Goal: Task Accomplishment & Management: Complete application form

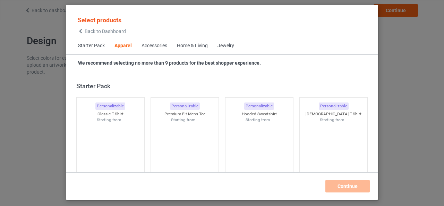
scroll to position [258, 0]
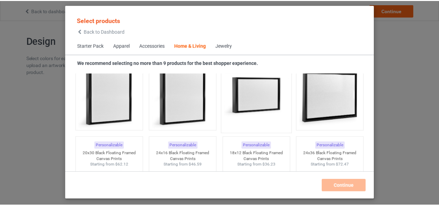
scroll to position [6432, 0]
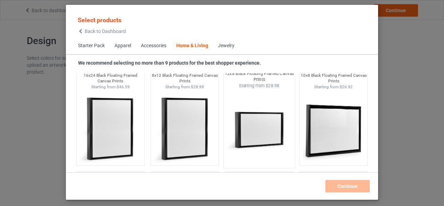
click at [255, 121] on img at bounding box center [258, 129] width 65 height 82
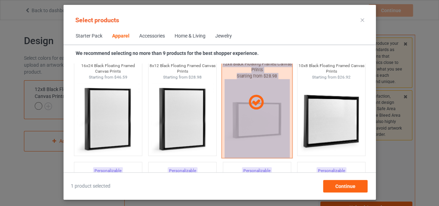
click at [255, 121] on div at bounding box center [256, 101] width 71 height 111
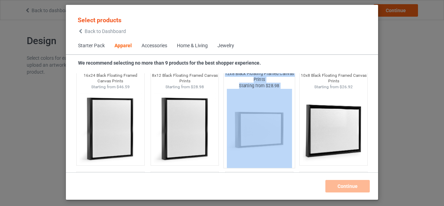
click at [254, 121] on img at bounding box center [258, 129] width 65 height 82
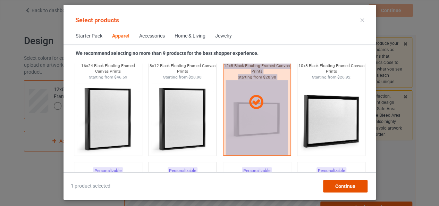
click at [342, 183] on span "Continue" at bounding box center [345, 186] width 20 height 6
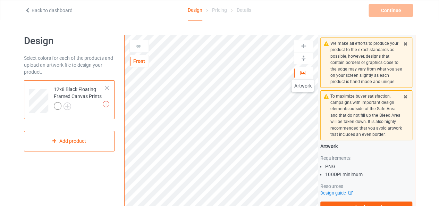
click at [302, 73] on icon at bounding box center [303, 71] width 6 height 5
click at [404, 95] on icon at bounding box center [405, 95] width 6 height 5
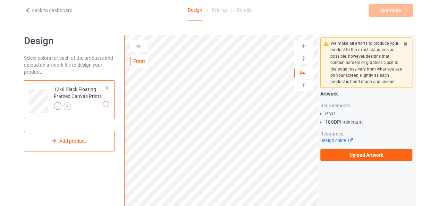
click at [405, 42] on icon at bounding box center [405, 42] width 6 height 5
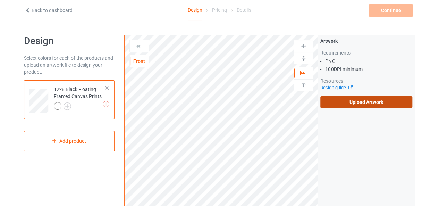
click at [357, 100] on label "Upload Artwork" at bounding box center [366, 102] width 92 height 12
click at [0, 0] on input "Upload Artwork" at bounding box center [0, 0] width 0 height 0
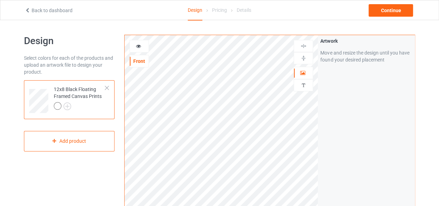
click at [306, 56] on img at bounding box center [303, 58] width 7 height 7
click at [305, 44] on img at bounding box center [303, 46] width 7 height 7
click at [302, 59] on img at bounding box center [303, 58] width 7 height 7
click at [300, 45] on img at bounding box center [303, 46] width 7 height 7
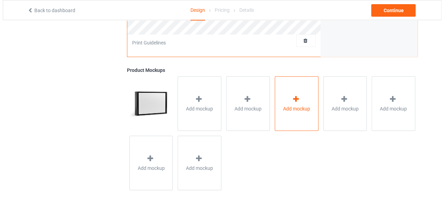
scroll to position [243, 0]
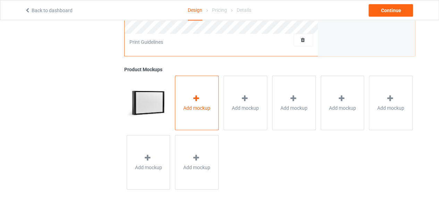
click at [203, 106] on span "Add mockup" at bounding box center [196, 107] width 27 height 7
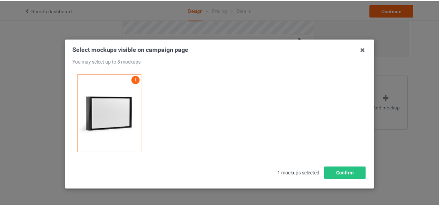
scroll to position [22, 0]
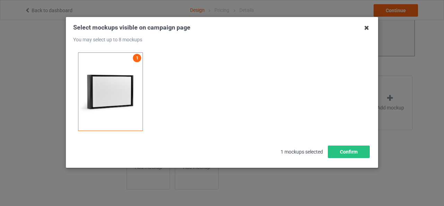
click at [365, 27] on icon at bounding box center [366, 27] width 11 height 11
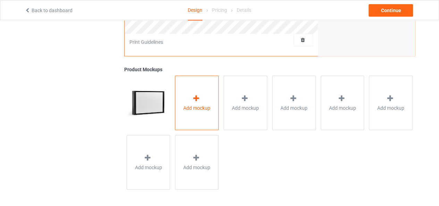
click at [184, 109] on span "Add mockup" at bounding box center [196, 107] width 27 height 7
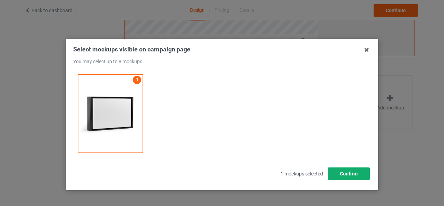
click at [343, 171] on button "Confirm" at bounding box center [349, 173] width 42 height 12
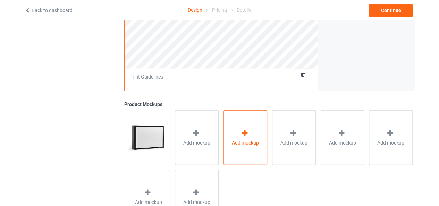
scroll to position [243, 0]
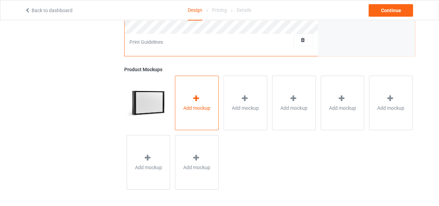
click at [200, 106] on span "Add mockup" at bounding box center [196, 107] width 27 height 7
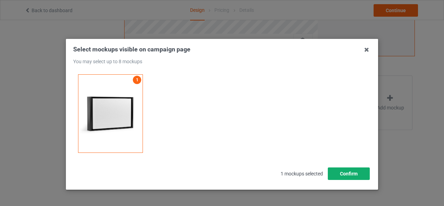
click at [344, 172] on button "Confirm" at bounding box center [349, 173] width 42 height 12
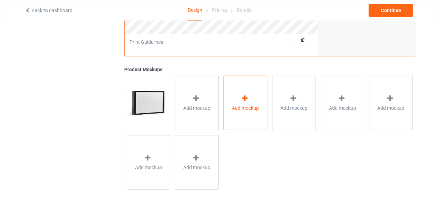
click at [232, 120] on div "Add mockup" at bounding box center [245, 102] width 44 height 54
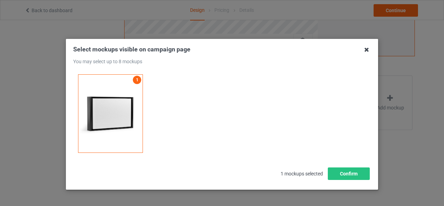
click at [363, 51] on icon at bounding box center [366, 49] width 11 height 11
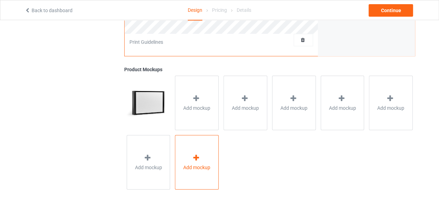
click at [201, 173] on div "Add mockup" at bounding box center [197, 162] width 44 height 54
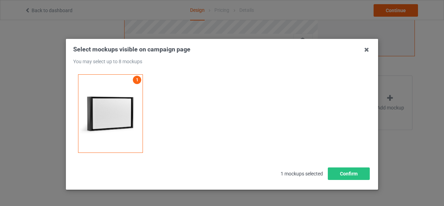
drag, startPoint x: 292, startPoint y: 174, endPoint x: 334, endPoint y: 174, distance: 41.6
click at [293, 174] on span "1 mockups selected" at bounding box center [302, 173] width 52 height 15
click at [342, 172] on button "Confirm" at bounding box center [349, 173] width 42 height 12
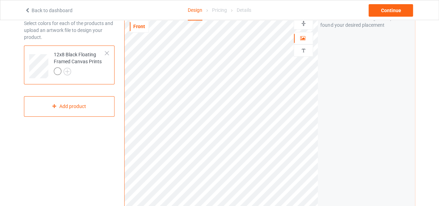
scroll to position [0, 0]
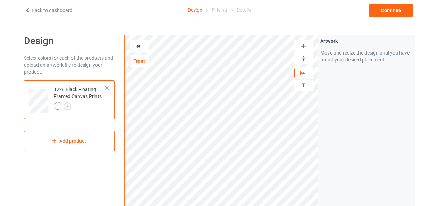
click at [138, 44] on icon at bounding box center [139, 45] width 6 height 5
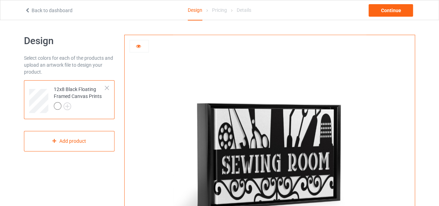
click at [137, 45] on icon at bounding box center [139, 45] width 6 height 5
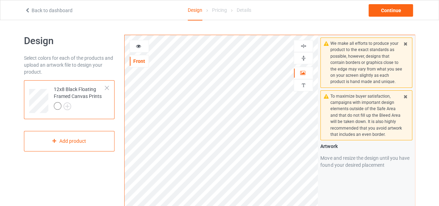
click at [405, 94] on icon at bounding box center [405, 95] width 6 height 5
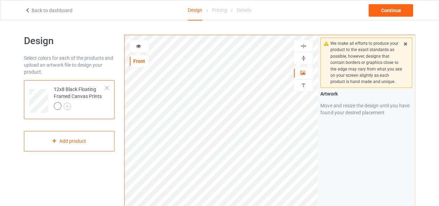
click at [404, 44] on icon at bounding box center [405, 42] width 6 height 5
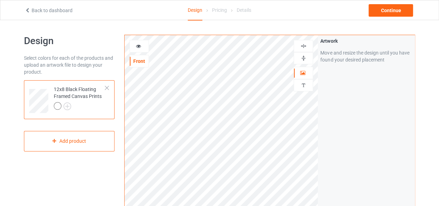
click at [306, 57] on img at bounding box center [303, 58] width 7 height 7
click at [302, 46] on img at bounding box center [303, 46] width 7 height 7
click at [142, 45] on div at bounding box center [139, 46] width 19 height 7
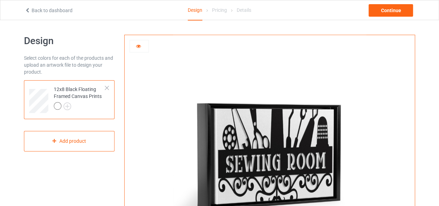
click at [137, 46] on icon at bounding box center [139, 45] width 6 height 5
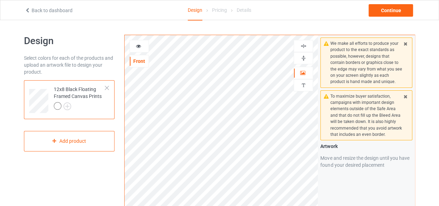
click at [302, 56] on img at bounding box center [303, 58] width 7 height 7
click at [306, 43] on img at bounding box center [303, 46] width 7 height 7
click at [139, 48] on div at bounding box center [139, 46] width 19 height 7
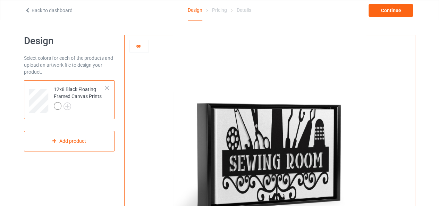
click at [141, 48] on div at bounding box center [139, 46] width 19 height 7
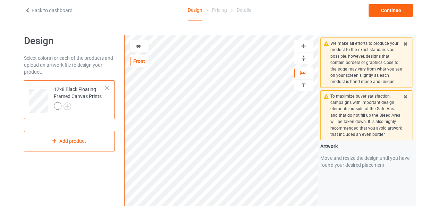
click at [405, 95] on icon at bounding box center [405, 95] width 6 height 5
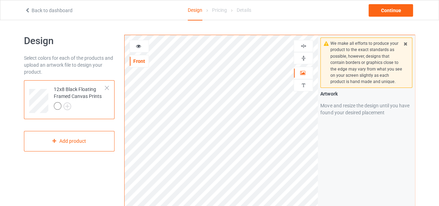
click at [406, 43] on icon at bounding box center [405, 42] width 6 height 5
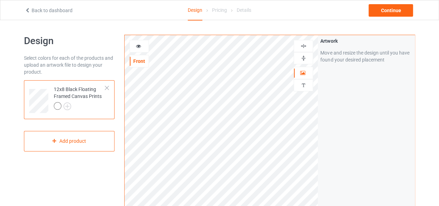
click at [306, 57] on img at bounding box center [303, 58] width 7 height 7
click at [303, 46] on img at bounding box center [303, 46] width 7 height 7
click at [141, 45] on icon at bounding box center [139, 45] width 6 height 5
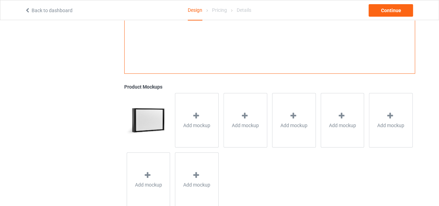
scroll to position [225, 0]
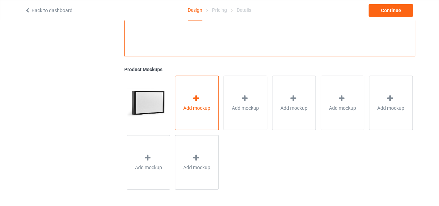
click at [196, 90] on div "Add mockup" at bounding box center [197, 102] width 44 height 54
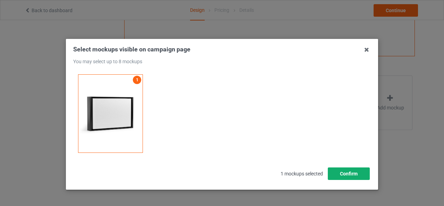
click at [343, 173] on button "Confirm" at bounding box center [349, 173] width 42 height 12
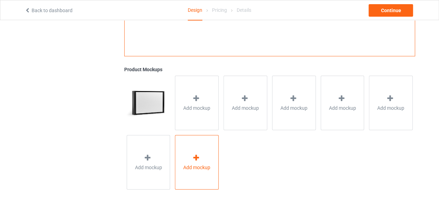
click at [205, 162] on div "Add mockup" at bounding box center [197, 162] width 44 height 54
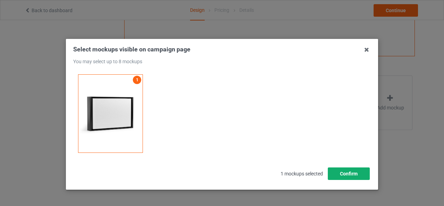
click at [345, 172] on button "Confirm" at bounding box center [349, 173] width 42 height 12
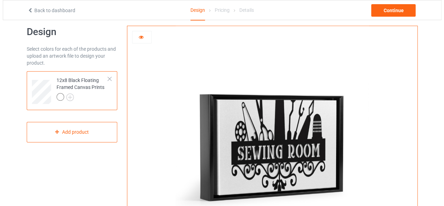
scroll to position [0, 0]
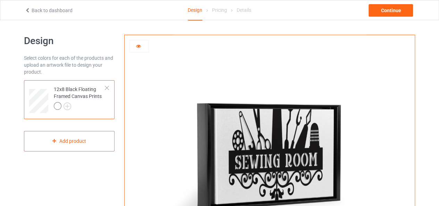
click at [139, 43] on icon at bounding box center [139, 45] width 6 height 5
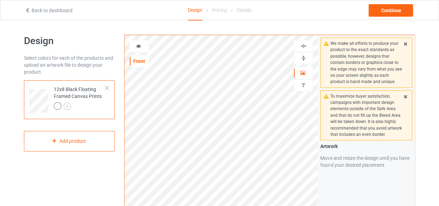
click at [405, 94] on icon at bounding box center [405, 95] width 6 height 5
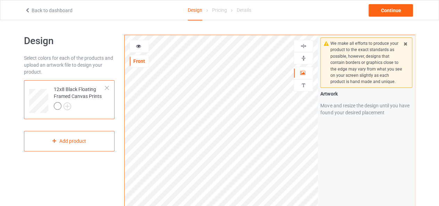
click at [405, 43] on icon at bounding box center [405, 42] width 6 height 5
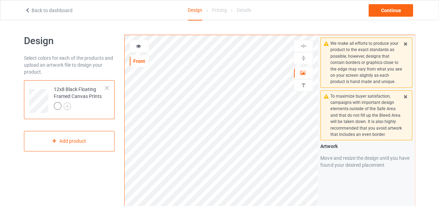
click at [407, 96] on icon at bounding box center [405, 95] width 6 height 5
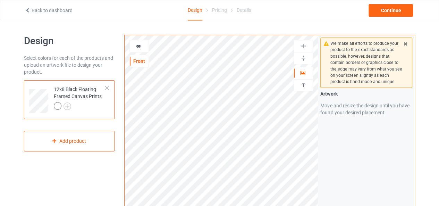
click at [405, 40] on icon at bounding box center [405, 42] width 6 height 5
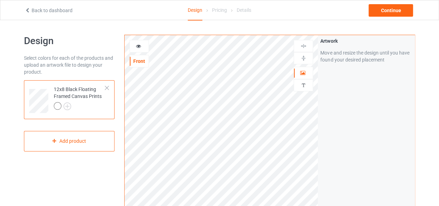
click at [107, 88] on div at bounding box center [106, 87] width 5 height 5
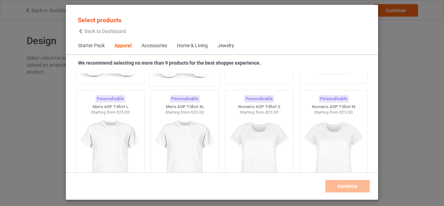
scroll to position [1195, 0]
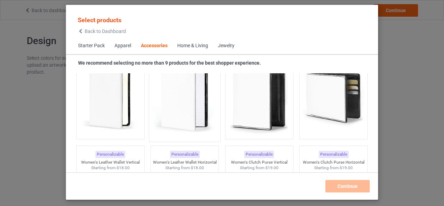
scroll to position [2825, 0]
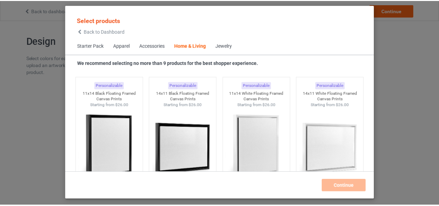
scroll to position [4871, 0]
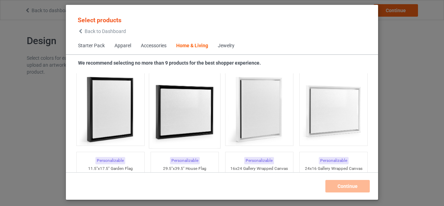
click at [174, 115] on img at bounding box center [184, 110] width 65 height 82
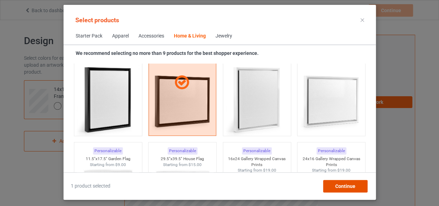
click at [343, 186] on span "Continue" at bounding box center [345, 186] width 20 height 6
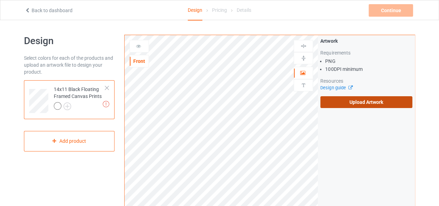
click at [360, 100] on label "Upload Artwork" at bounding box center [366, 102] width 92 height 12
click at [0, 0] on input "Upload Artwork" at bounding box center [0, 0] width 0 height 0
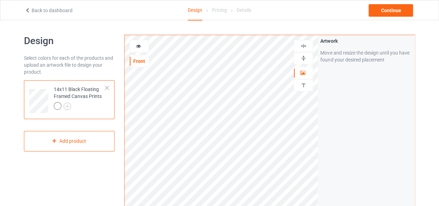
click at [136, 46] on icon at bounding box center [139, 45] width 6 height 5
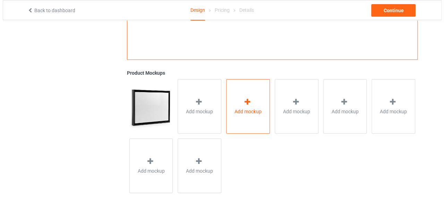
scroll to position [225, 0]
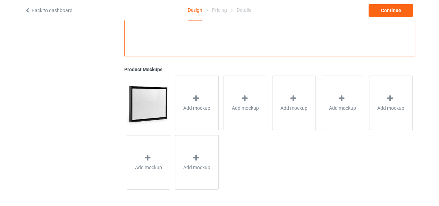
click at [152, 105] on img at bounding box center [148, 102] width 43 height 54
click at [192, 104] on span "Add mockup" at bounding box center [196, 107] width 27 height 7
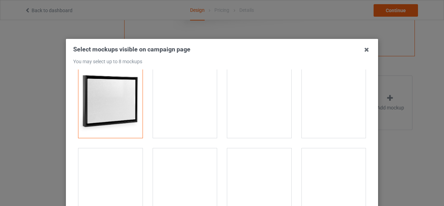
scroll to position [0, 0]
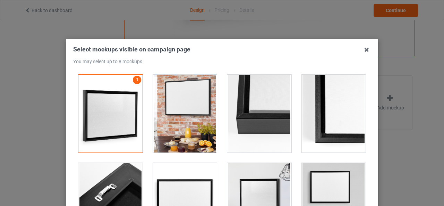
click at [172, 106] on div at bounding box center [185, 114] width 64 height 78
click at [185, 116] on div at bounding box center [185, 114] width 64 height 78
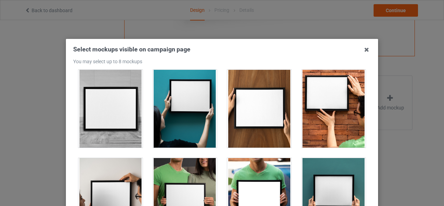
scroll to position [347, 0]
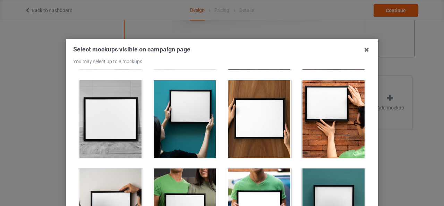
click at [193, 140] on div at bounding box center [185, 119] width 64 height 78
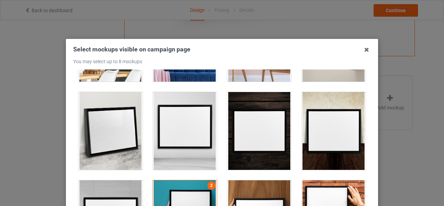
scroll to position [242, 0]
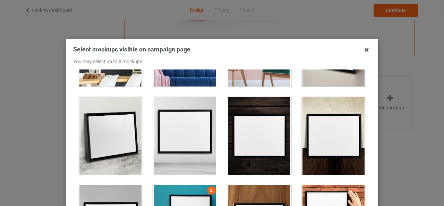
click at [112, 140] on div at bounding box center [110, 136] width 64 height 78
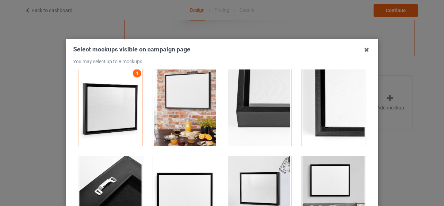
scroll to position [0, 0]
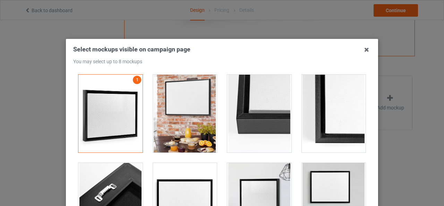
click at [167, 135] on div at bounding box center [185, 114] width 64 height 78
click at [198, 141] on div at bounding box center [185, 114] width 64 height 78
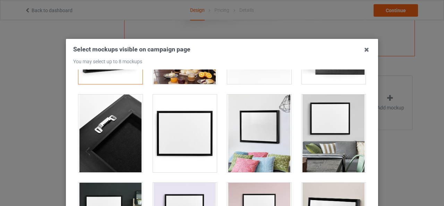
scroll to position [35, 0]
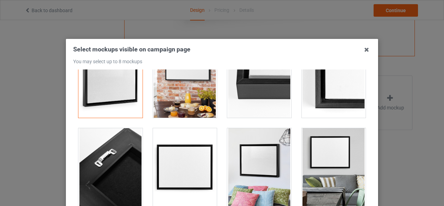
click at [255, 156] on div at bounding box center [259, 167] width 64 height 78
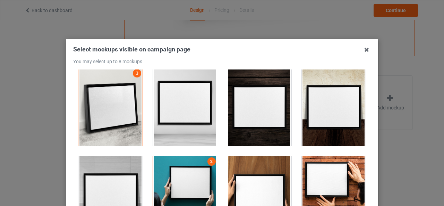
scroll to position [277, 0]
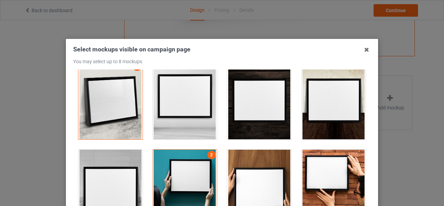
click at [311, 128] on div at bounding box center [334, 100] width 64 height 78
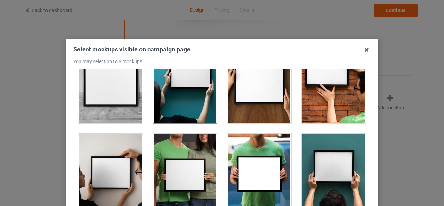
scroll to position [416, 0]
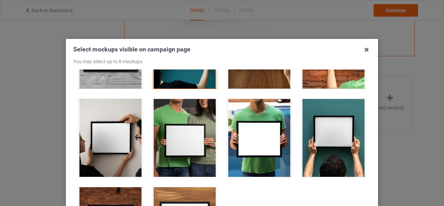
click at [336, 132] on div at bounding box center [334, 138] width 64 height 78
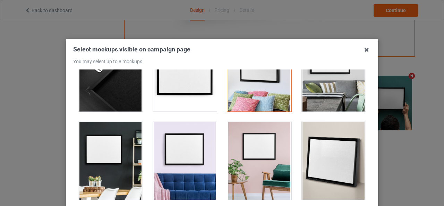
scroll to position [139, 0]
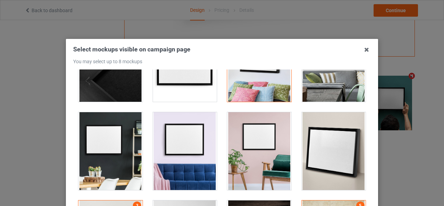
click at [252, 155] on div at bounding box center [259, 151] width 64 height 78
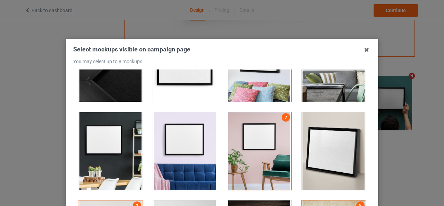
click at [320, 153] on div at bounding box center [334, 151] width 64 height 78
click at [158, 155] on div at bounding box center [185, 151] width 64 height 78
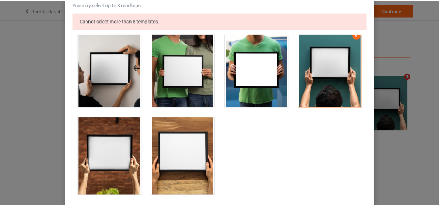
scroll to position [120, 0]
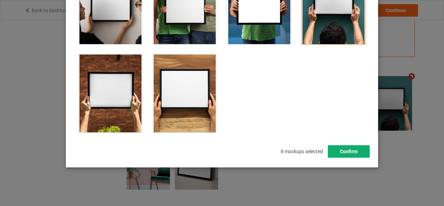
click at [344, 151] on button "Confirm" at bounding box center [349, 151] width 42 height 12
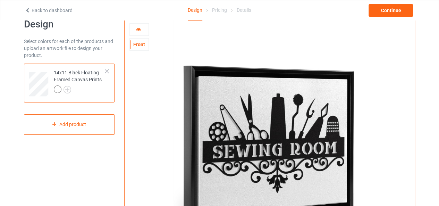
scroll to position [0, 0]
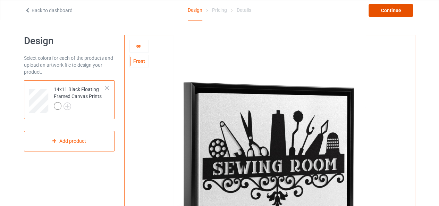
click at [377, 7] on div "Continue" at bounding box center [390, 10] width 44 height 12
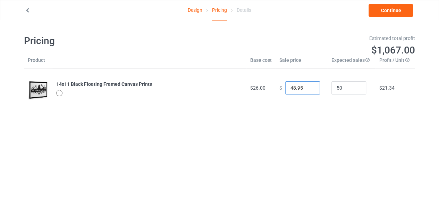
click at [308, 88] on input "48.95" at bounding box center [302, 87] width 35 height 13
click at [308, 88] on input "47.95" at bounding box center [302, 87] width 35 height 13
click at [308, 88] on input "46.95" at bounding box center [302, 87] width 35 height 13
click at [308, 88] on input "45.95" at bounding box center [302, 87] width 35 height 13
click at [308, 88] on input "44.95" at bounding box center [302, 87] width 35 height 13
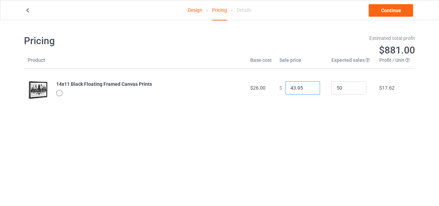
click at [308, 88] on input "43.95" at bounding box center [302, 87] width 35 height 13
click at [308, 88] on input "42.95" at bounding box center [302, 87] width 35 height 13
click at [308, 88] on input "41.95" at bounding box center [302, 87] width 35 height 13
click at [308, 88] on input "40.95" at bounding box center [302, 87] width 35 height 13
type input "39.95"
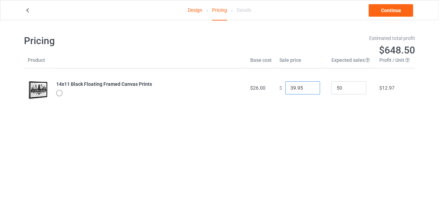
click at [308, 88] on input "39.95" at bounding box center [302, 87] width 35 height 13
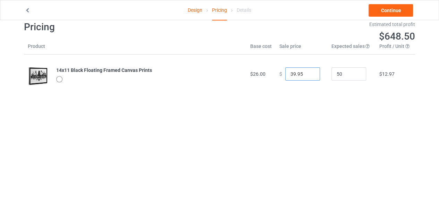
scroll to position [20, 0]
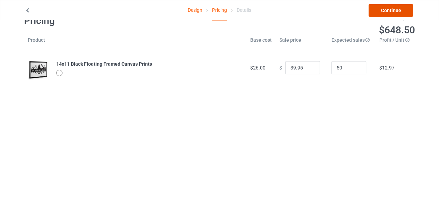
click at [376, 10] on link "Continue" at bounding box center [390, 10] width 44 height 12
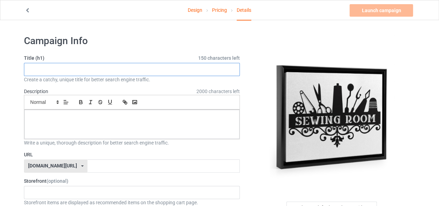
click at [124, 68] on input "text" at bounding box center [132, 69] width 216 height 13
drag, startPoint x: 25, startPoint y: 69, endPoint x: 128, endPoint y: 78, distance: 102.8
click at [128, 78] on div "Title (h1) 111 characters left Sewing room wall art for sewing lovers. Create a…" at bounding box center [132, 68] width 216 height 28
type input "Sewing room wall art for sewing lovers."
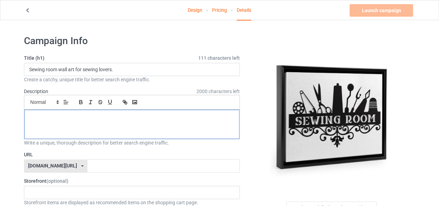
click at [73, 124] on div at bounding box center [131, 124] width 215 height 29
paste div
click at [81, 165] on icon at bounding box center [82, 166] width 2 height 4
click at [48, 176] on div "teechip.com/" at bounding box center [55, 179] width 63 height 12
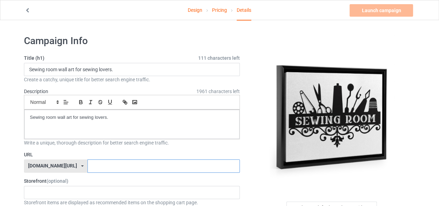
click at [89, 163] on input "text" at bounding box center [163, 165] width 152 height 13
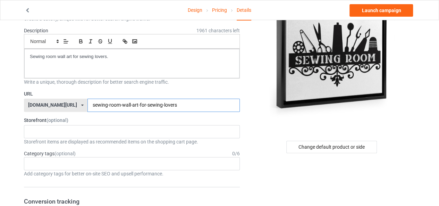
scroll to position [69, 0]
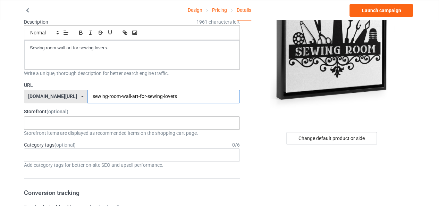
type input "sewing-room-wall-art-for-sewing-lovers"
click at [63, 124] on div "No result found" at bounding box center [132, 122] width 216 height 13
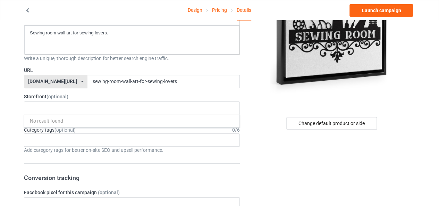
scroll to position [10, 0]
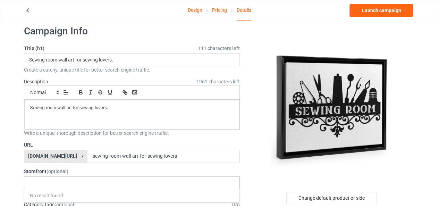
click at [41, 182] on div "No result found" at bounding box center [132, 182] width 216 height 13
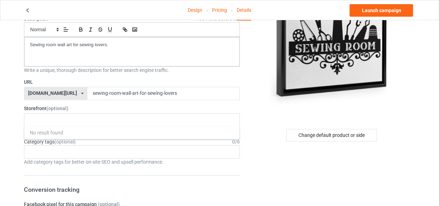
scroll to position [79, 0]
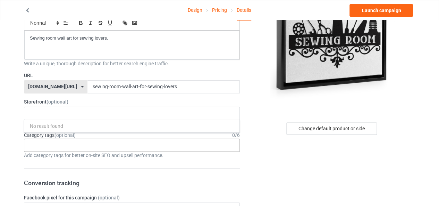
click at [33, 142] on div "Age > 1-19 > 1 Age > 1-12 Months > 1 Month Age > 1-12 Months Age > 1-19 Age > 1…" at bounding box center [132, 144] width 216 height 13
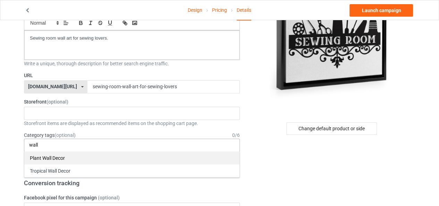
type input "wall"
click at [53, 154] on div "Plant Wall Decor" at bounding box center [131, 157] width 215 height 13
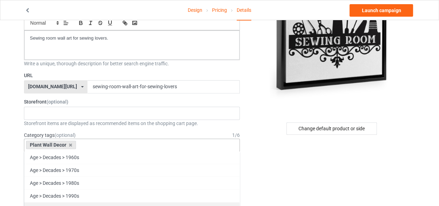
scroll to position [347, 0]
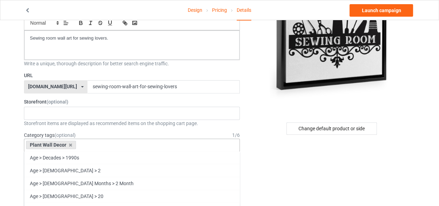
click at [83, 144] on input "text" at bounding box center [83, 145] width 11 height 6
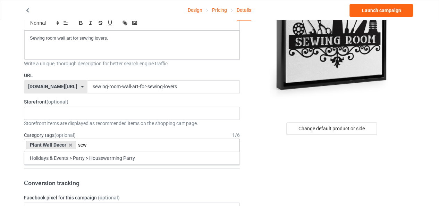
scroll to position [0, 0]
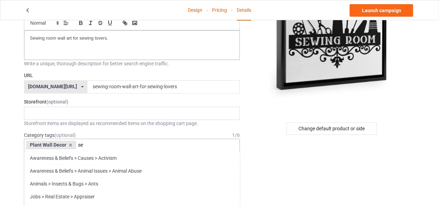
type input "s"
type input "c"
type input "w"
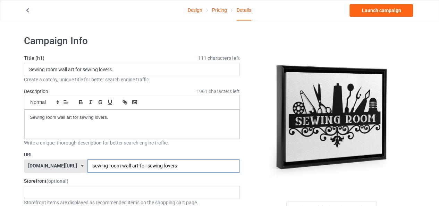
click at [87, 164] on input "sewing-room-wall-art-for-sewing-lovers" at bounding box center [163, 165] width 152 height 13
drag, startPoint x: 70, startPoint y: 165, endPoint x: 67, endPoint y: 165, distance: 3.5
click at [87, 165] on input "sewing-room-wall-art-for-sewing-lovers" at bounding box center [163, 165] width 152 height 13
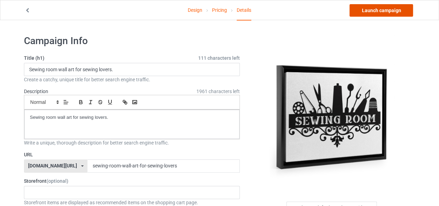
click at [382, 10] on link "Launch campaign" at bounding box center [380, 10] width 63 height 12
